Goal: Task Accomplishment & Management: Manage account settings

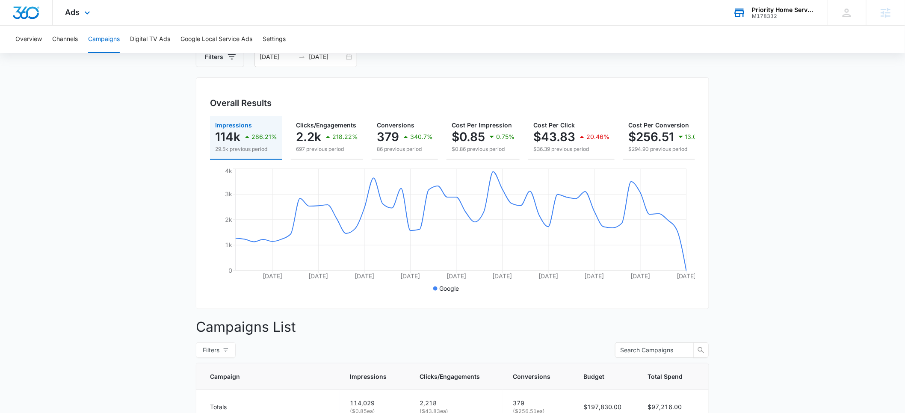
click at [773, 16] on div "M178332" at bounding box center [784, 16] width 62 height 6
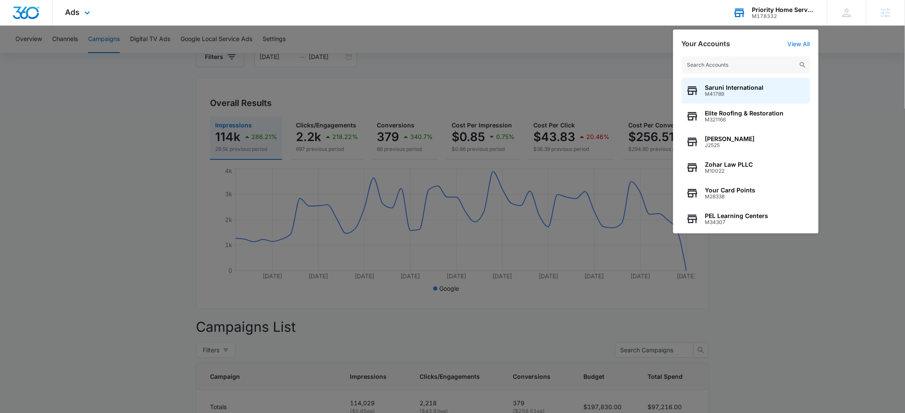
click at [702, 64] on input "text" at bounding box center [746, 64] width 128 height 17
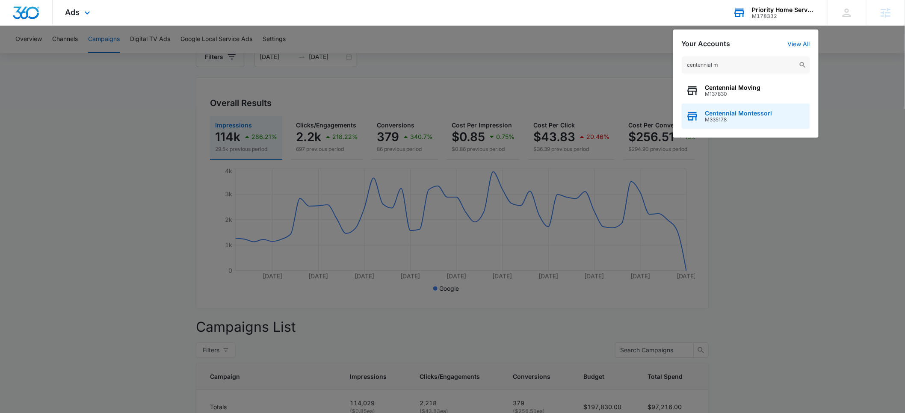
type input "centennial m"
click at [730, 118] on span "M335178" at bounding box center [739, 120] width 67 height 6
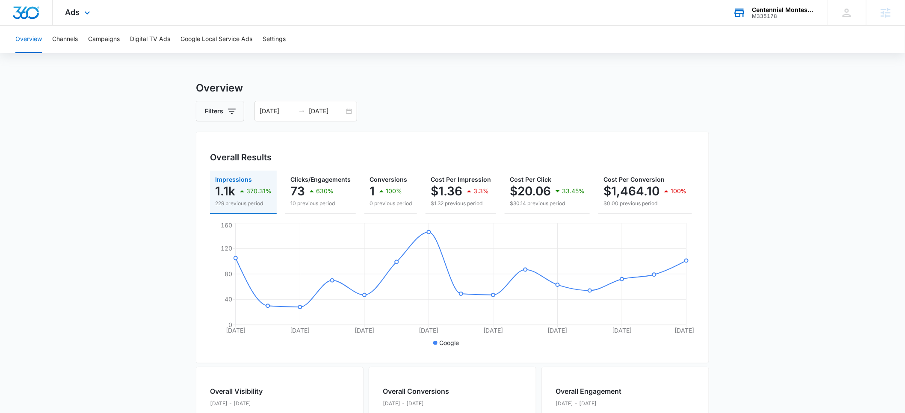
click at [777, 14] on div "M335178" at bounding box center [784, 16] width 62 height 6
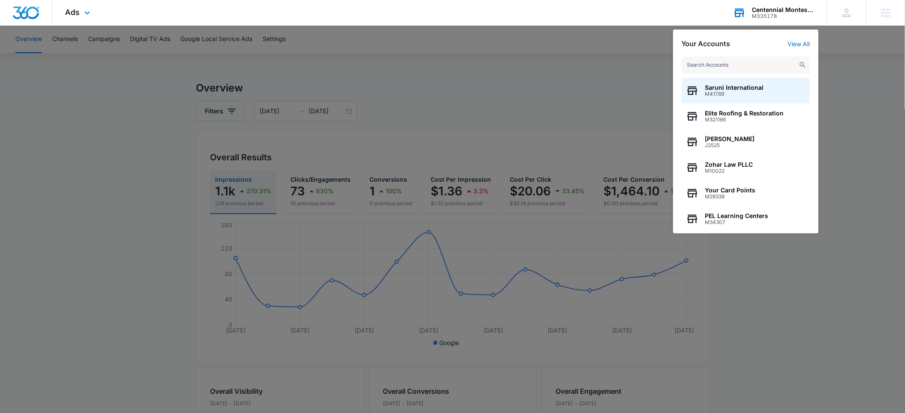
click at [718, 67] on input "text" at bounding box center [746, 64] width 128 height 17
type input "lil"
click at [722, 90] on span "Lil' Rascals Academy" at bounding box center [737, 87] width 62 height 7
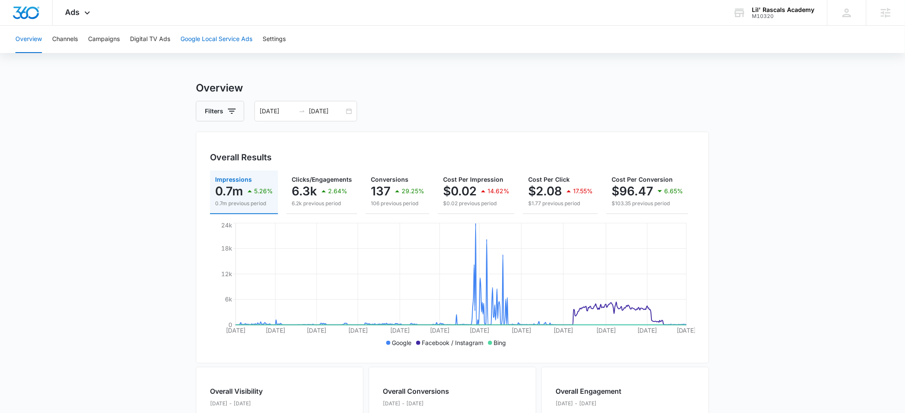
click at [204, 37] on button "Google Local Service Ads" at bounding box center [217, 39] width 72 height 27
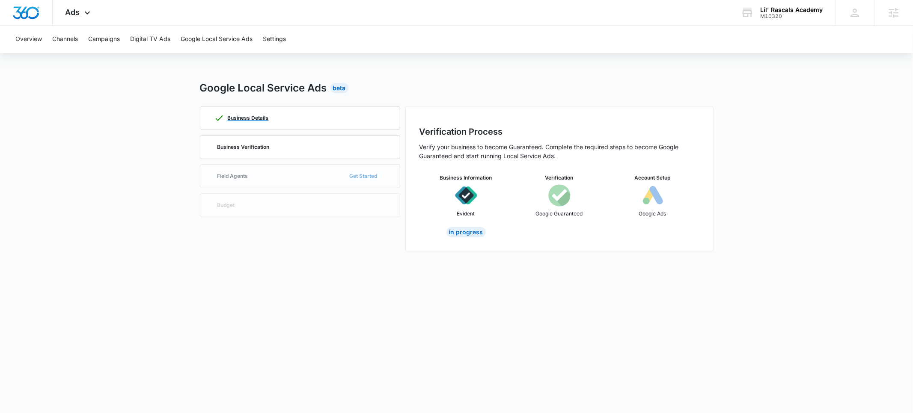
click at [255, 118] on p "Business Details" at bounding box center [248, 118] width 41 height 5
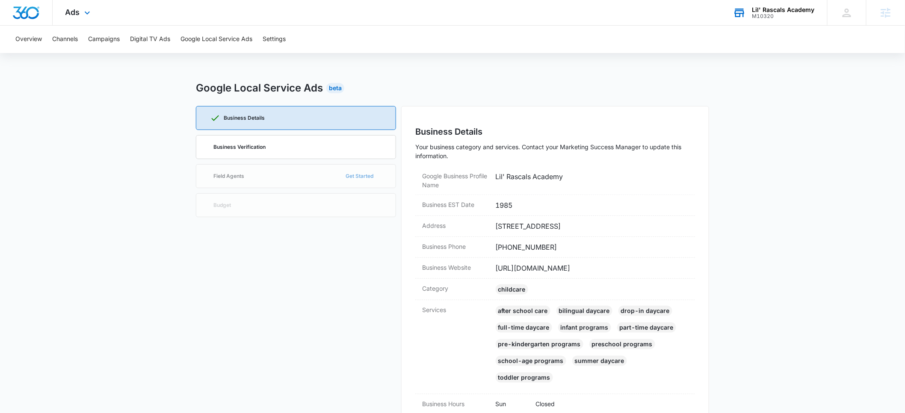
click at [771, 15] on div "M10320" at bounding box center [784, 16] width 62 height 6
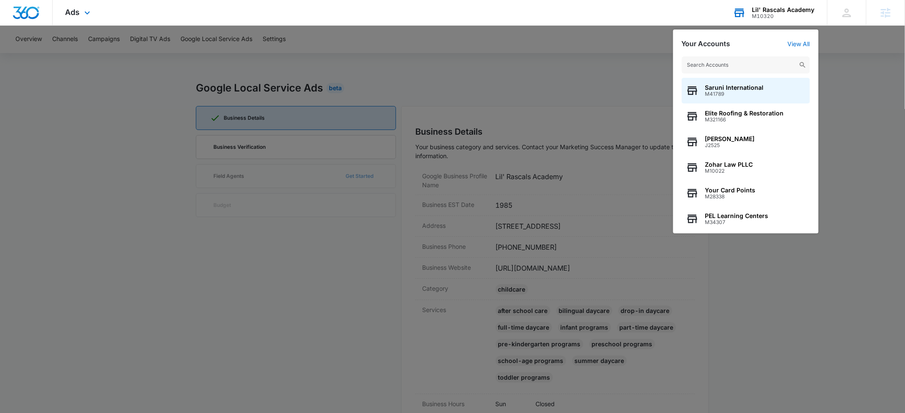
click at [706, 67] on input "text" at bounding box center [746, 64] width 128 height 17
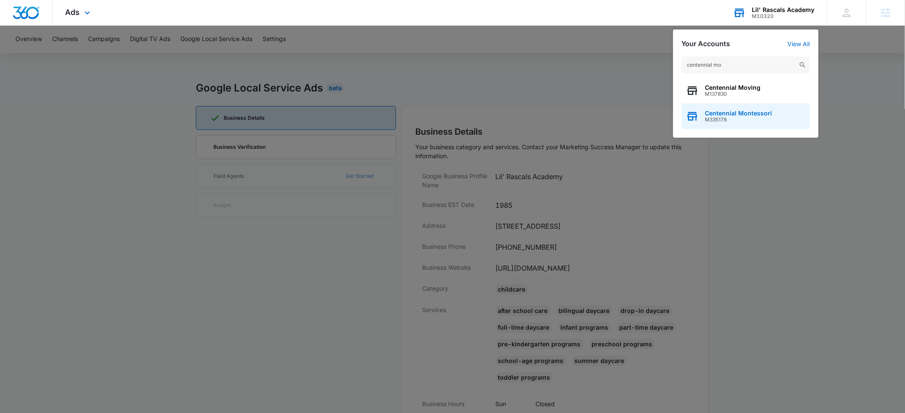
type input "centennial mo"
click at [730, 115] on span "Centennial Montessori" at bounding box center [739, 113] width 67 height 7
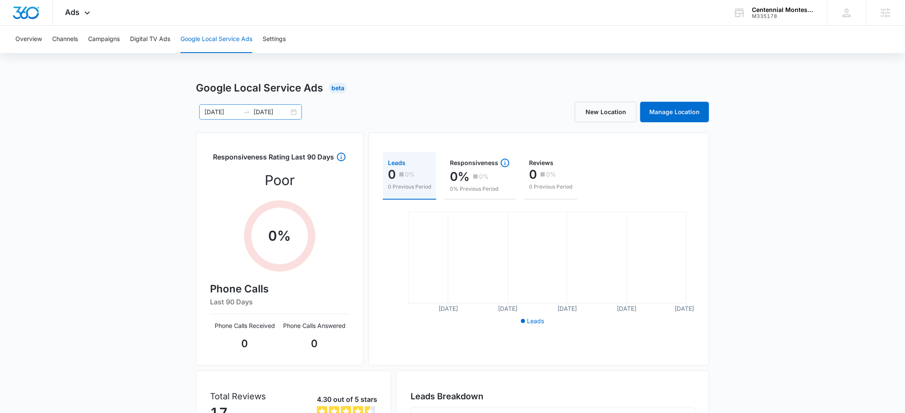
click at [217, 114] on input "08/12/2025" at bounding box center [223, 111] width 36 height 9
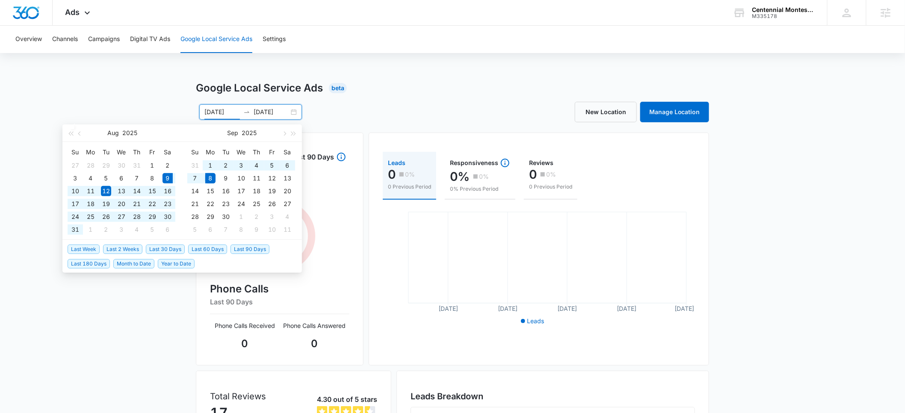
click at [157, 251] on span "Last 30 Days" at bounding box center [165, 249] width 39 height 9
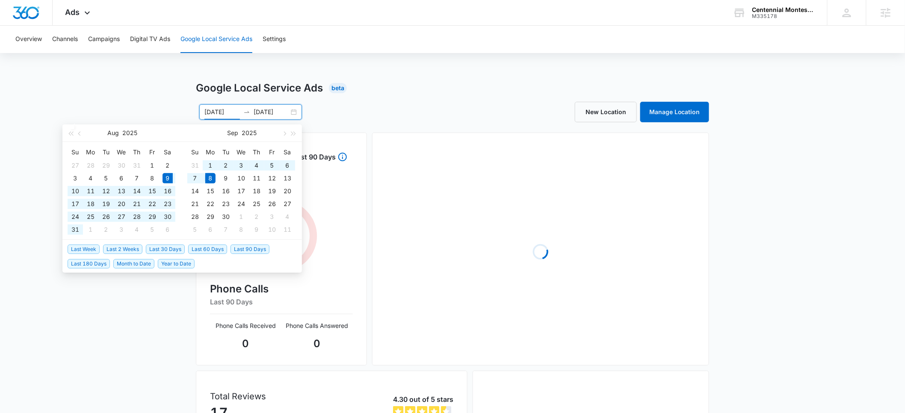
type input "08/09/2025"
type input "09/08/2025"
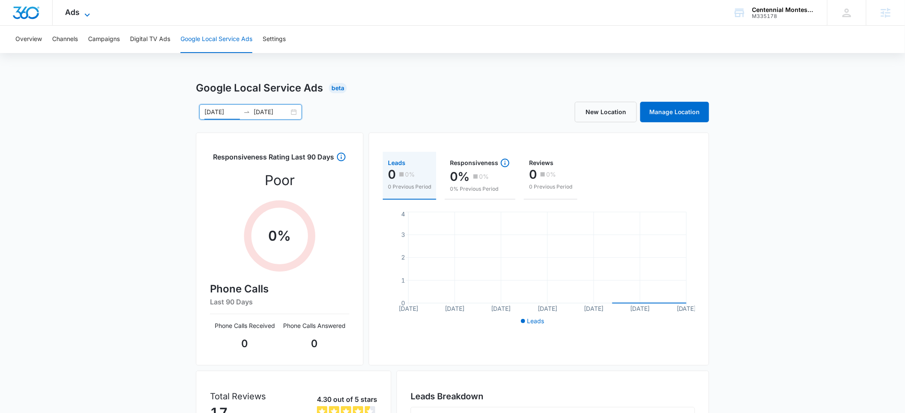
click at [79, 12] on span "Ads" at bounding box center [72, 12] width 15 height 9
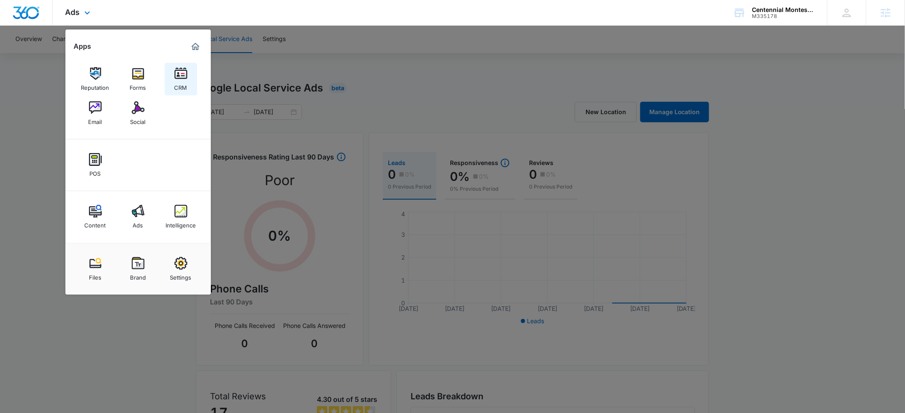
click at [180, 82] on div "CRM" at bounding box center [181, 85] width 13 height 11
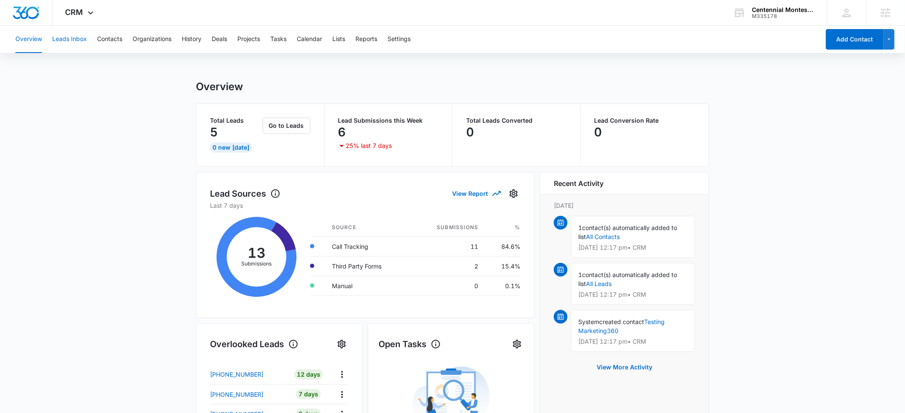
click at [72, 40] on button "Leads Inbox" at bounding box center [69, 39] width 35 height 27
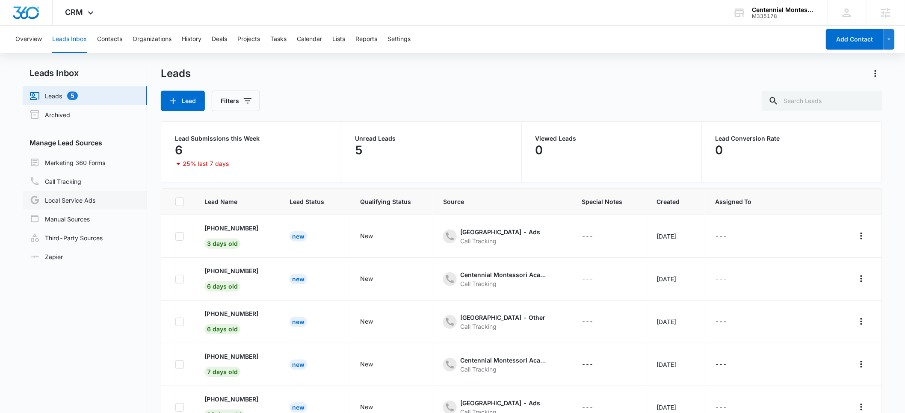
click at [62, 202] on link "Local Service Ads" at bounding box center [63, 200] width 66 height 10
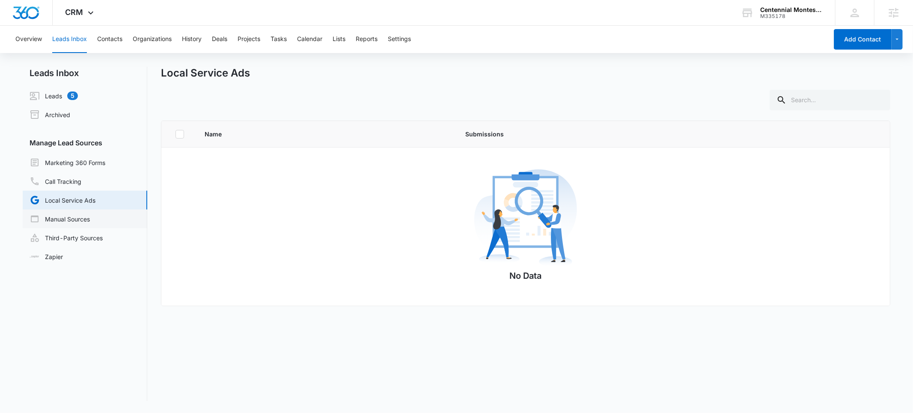
click at [66, 220] on link "Manual Sources" at bounding box center [60, 219] width 60 height 10
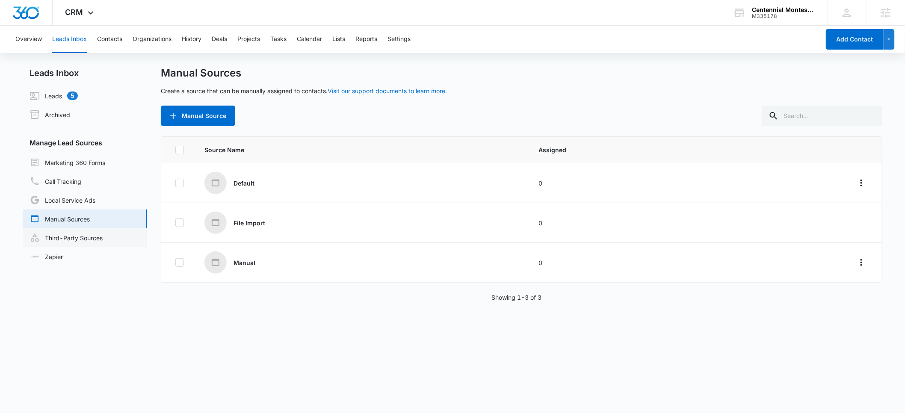
click at [64, 240] on link "Third-Party Sources" at bounding box center [66, 238] width 73 height 10
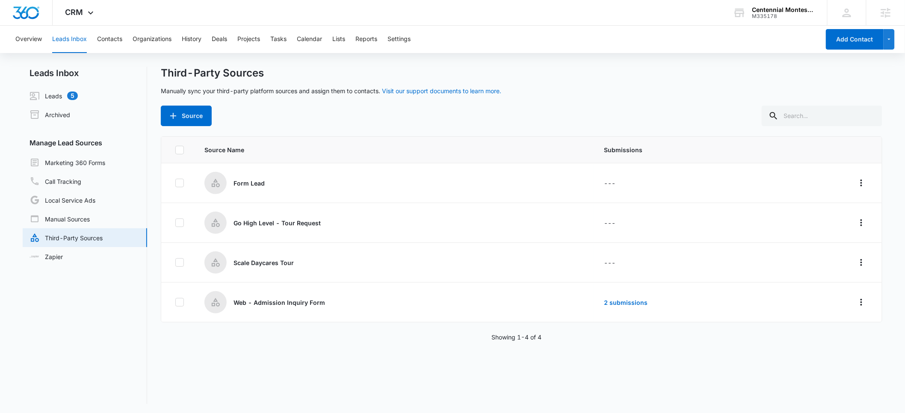
click at [628, 181] on td "---" at bounding box center [685, 183] width 182 height 40
click at [622, 300] on link "2 submissions" at bounding box center [626, 302] width 44 height 7
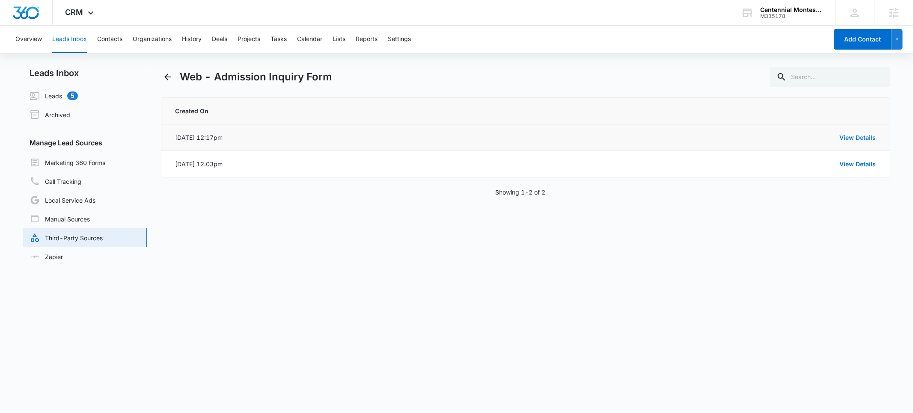
click at [851, 137] on link "View Details" at bounding box center [857, 137] width 36 height 7
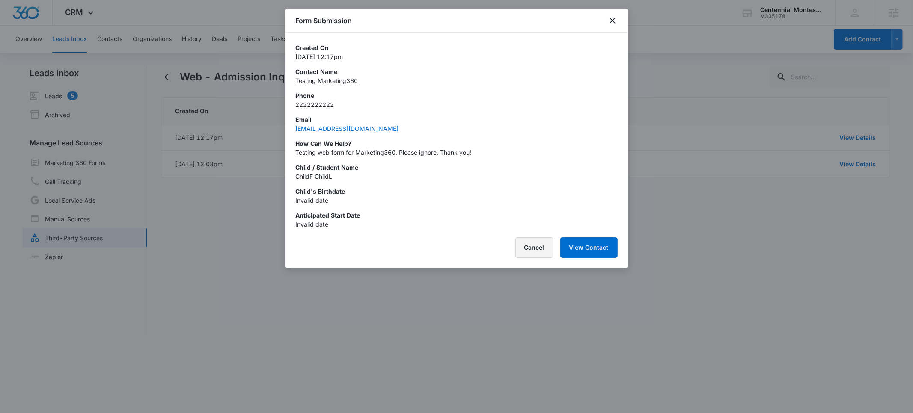
click at [543, 247] on button "Cancel" at bounding box center [534, 247] width 38 height 21
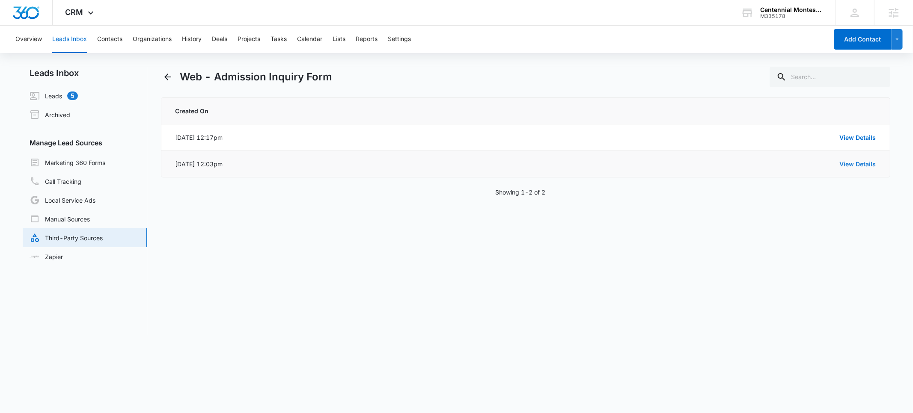
click at [855, 160] on link "View Details" at bounding box center [857, 163] width 36 height 7
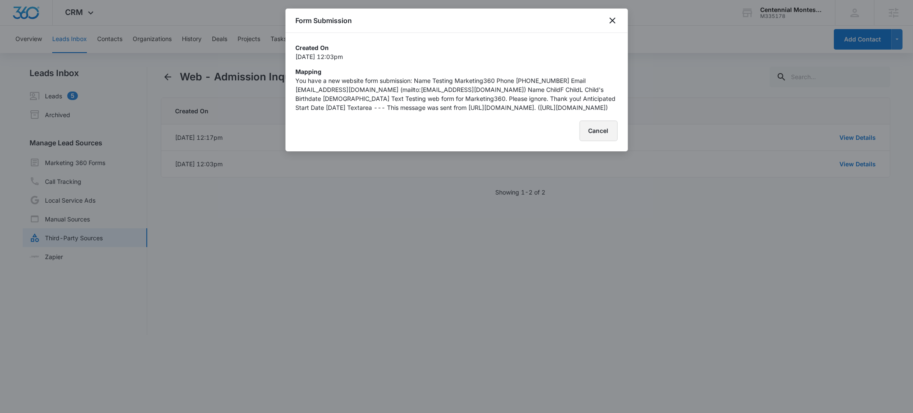
click at [607, 141] on button "Cancel" at bounding box center [598, 131] width 38 height 21
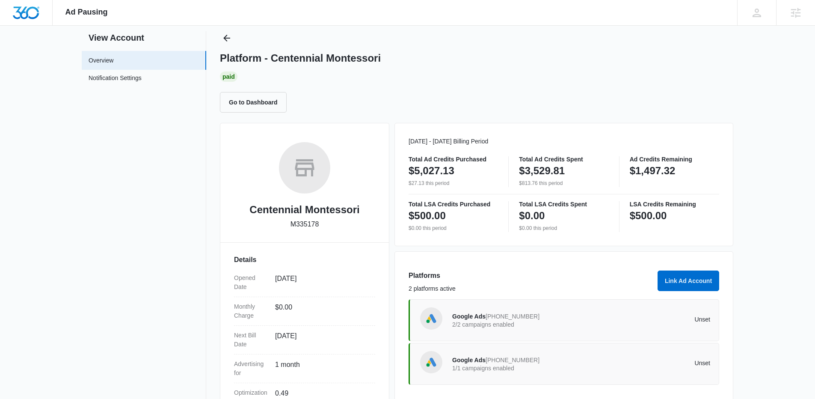
scroll to position [17, 0]
